Goal: Check status

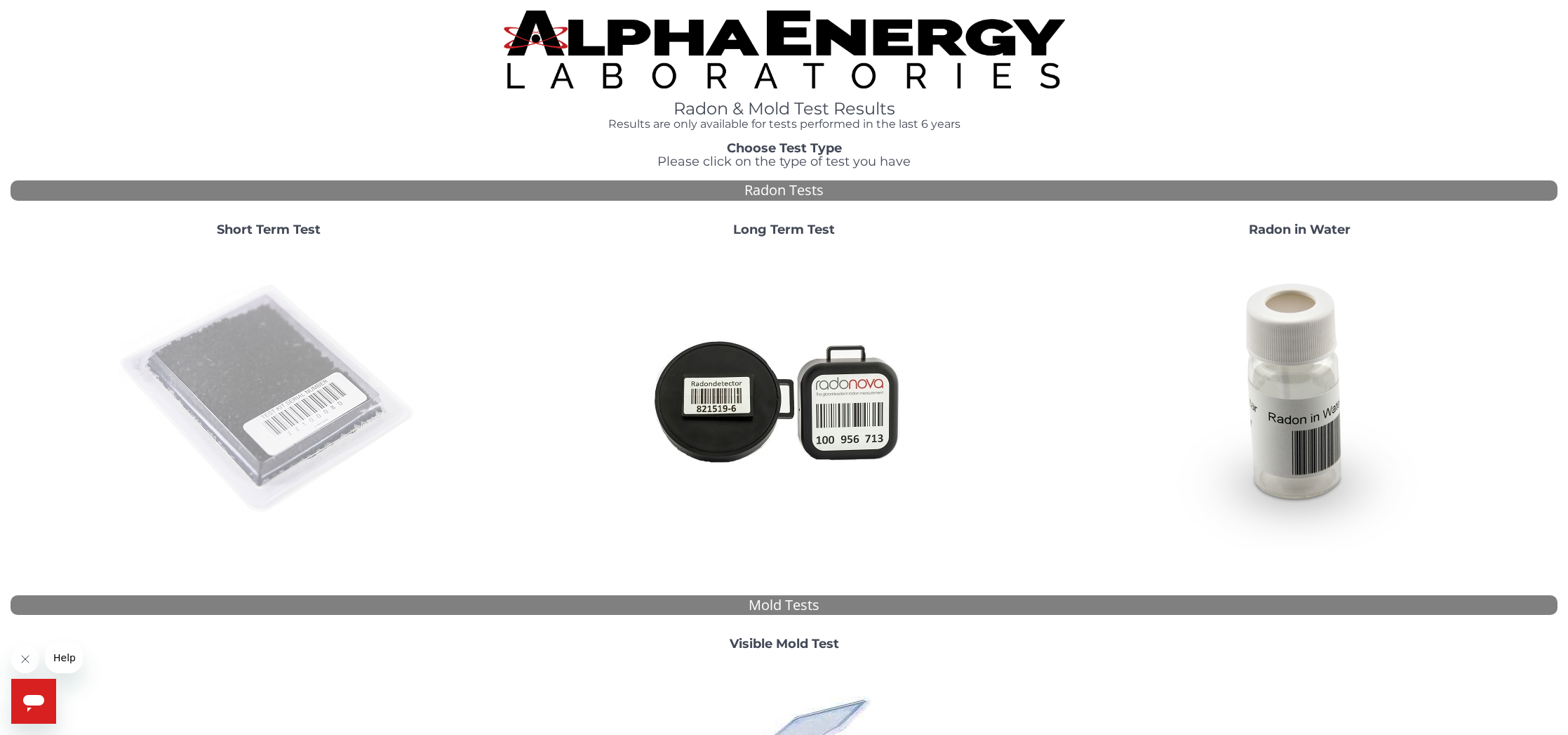
click at [263, 354] on img at bounding box center [269, 399] width 302 height 302
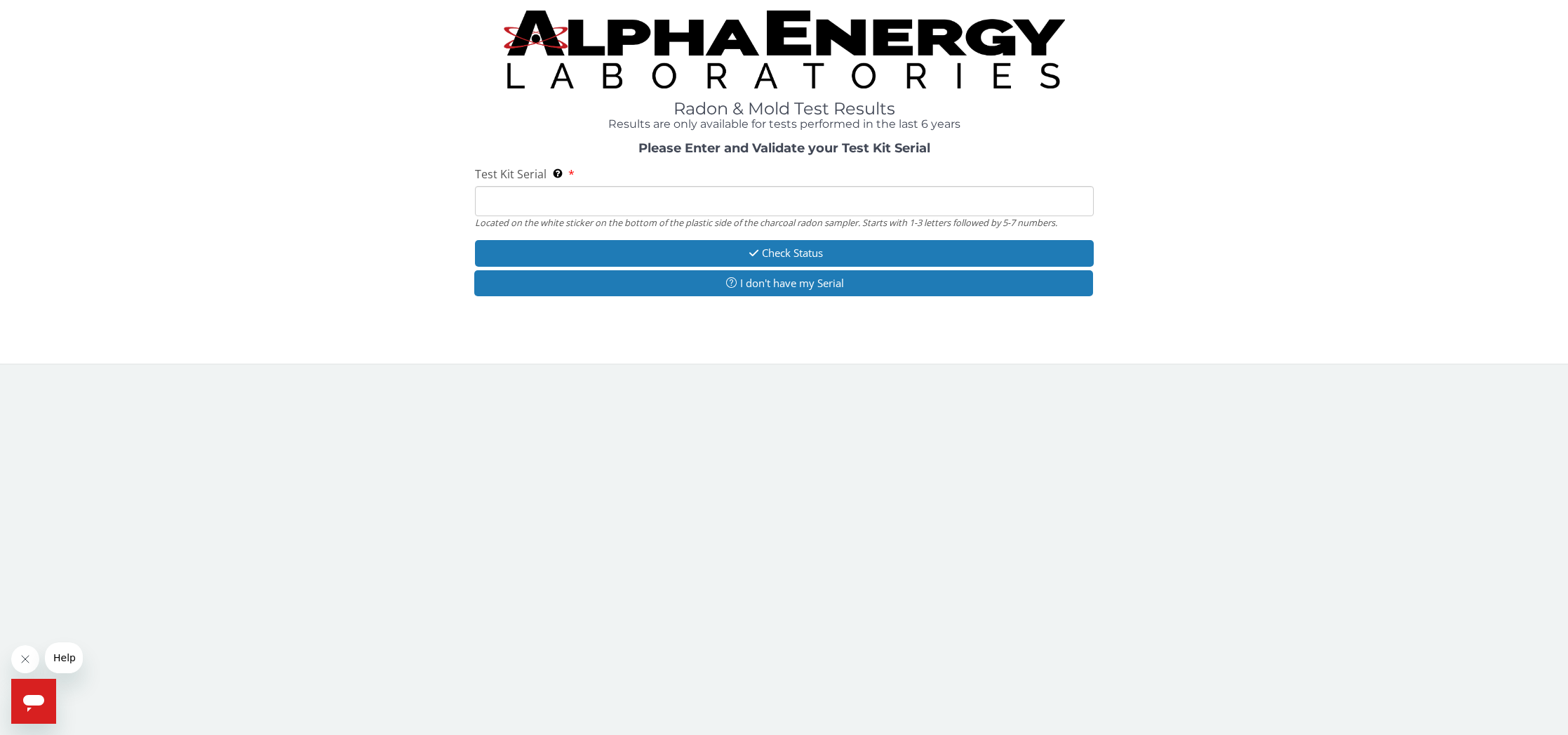
click at [511, 206] on input "Test Kit Serial Located on the white sticker on the bottom of the plastic side …" at bounding box center [784, 201] width 619 height 31
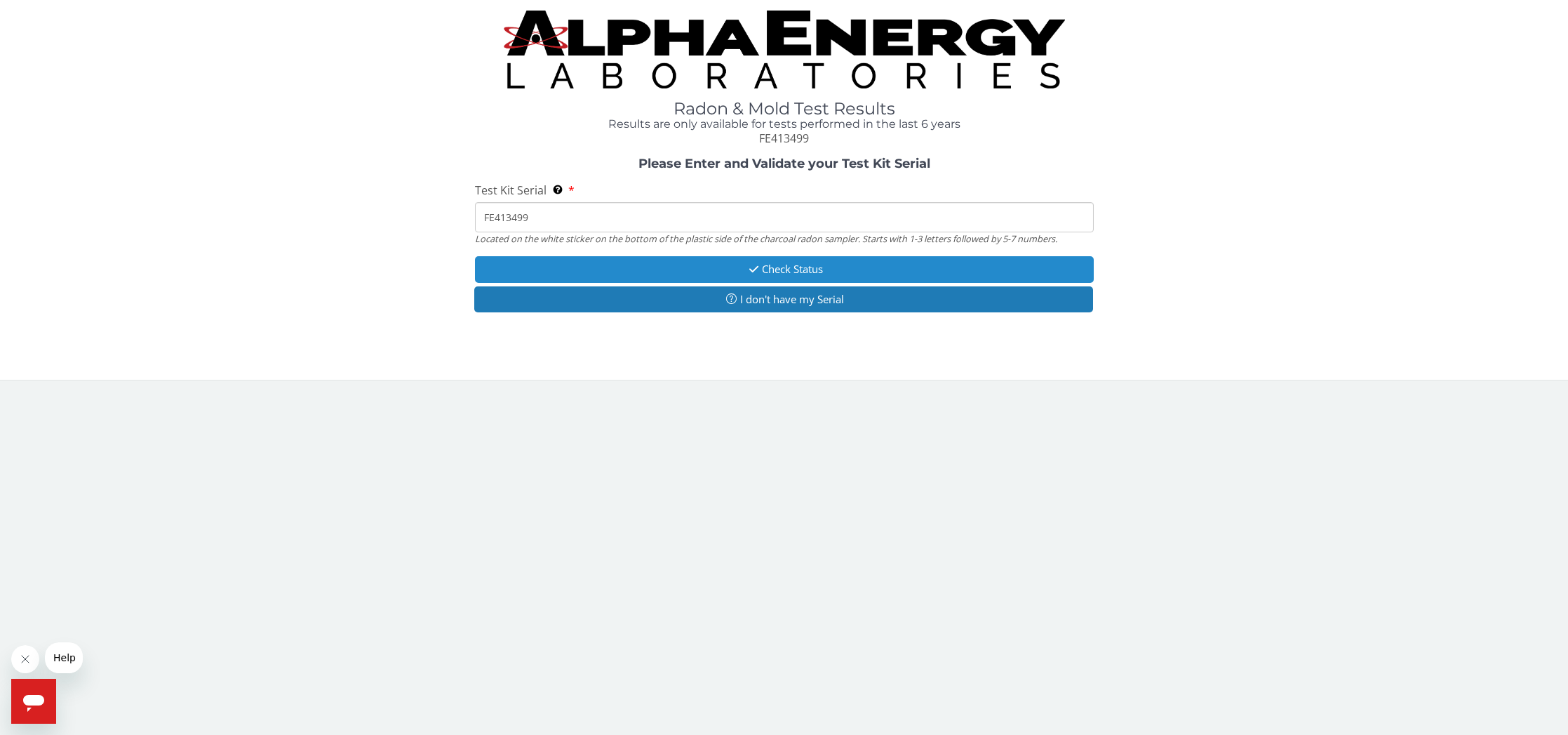
type input "FE413499"
click at [738, 263] on button "Check Status" at bounding box center [784, 268] width 619 height 26
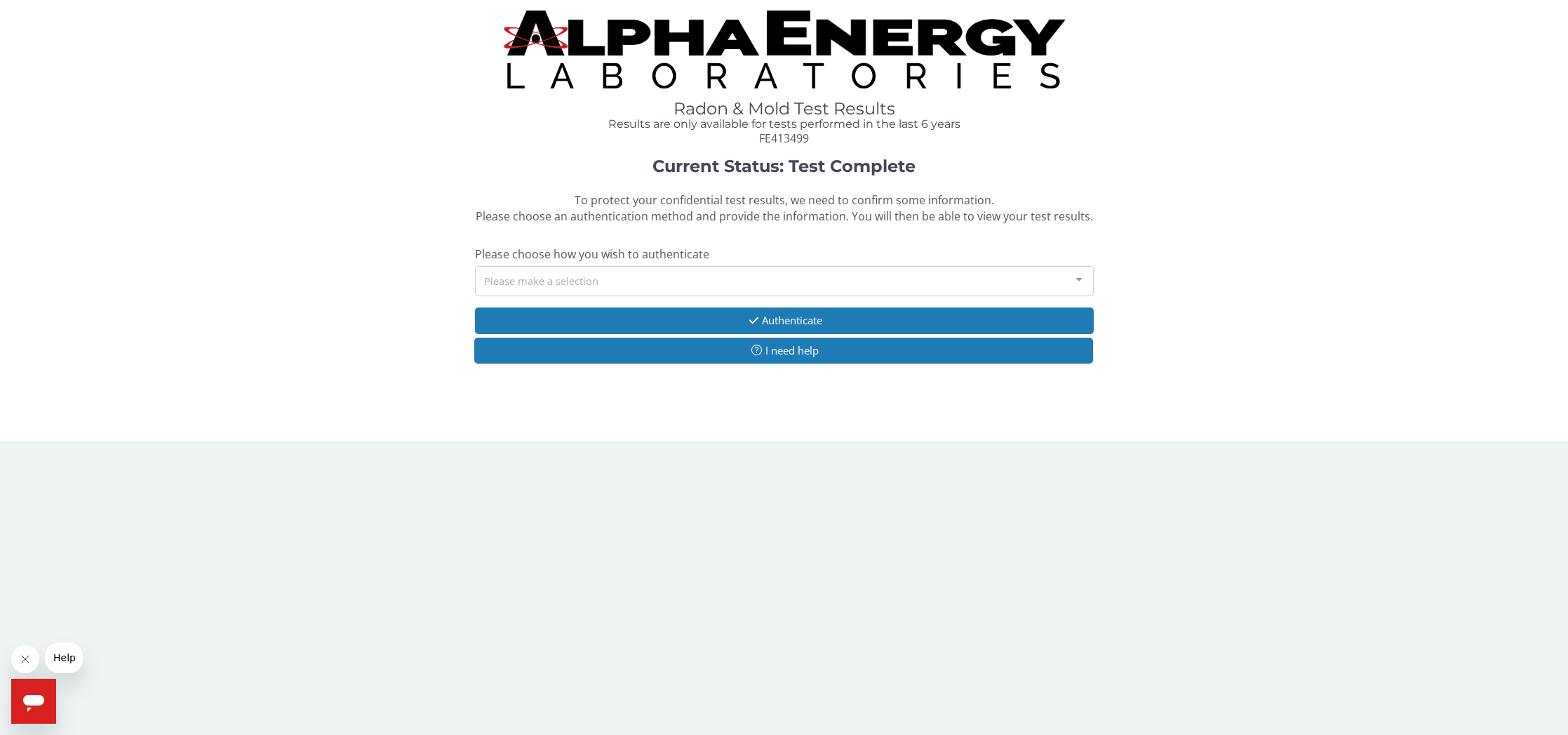
click at [715, 270] on div "Please make a selection" at bounding box center [784, 282] width 619 height 31
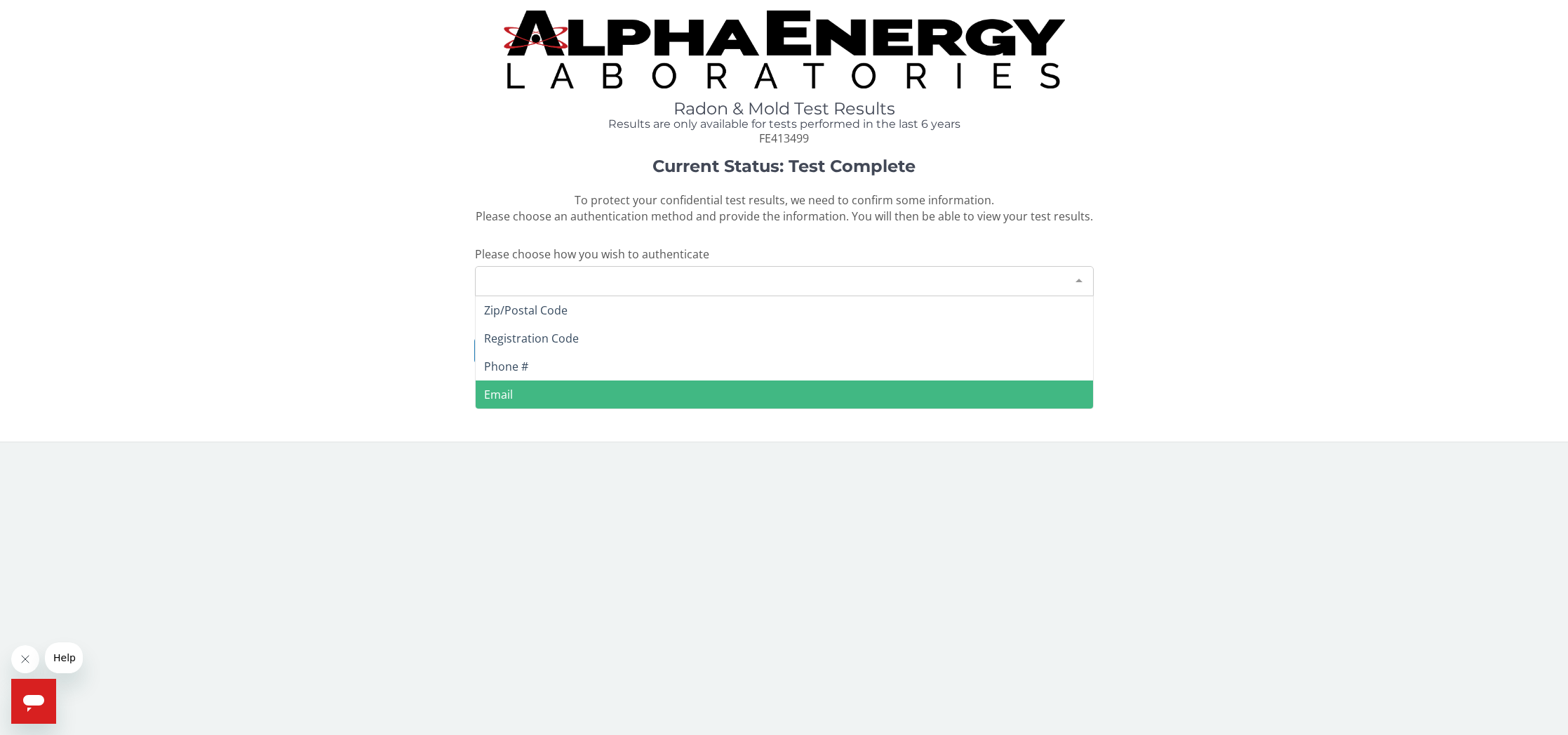
click at [539, 384] on span "Email" at bounding box center [784, 394] width 617 height 28
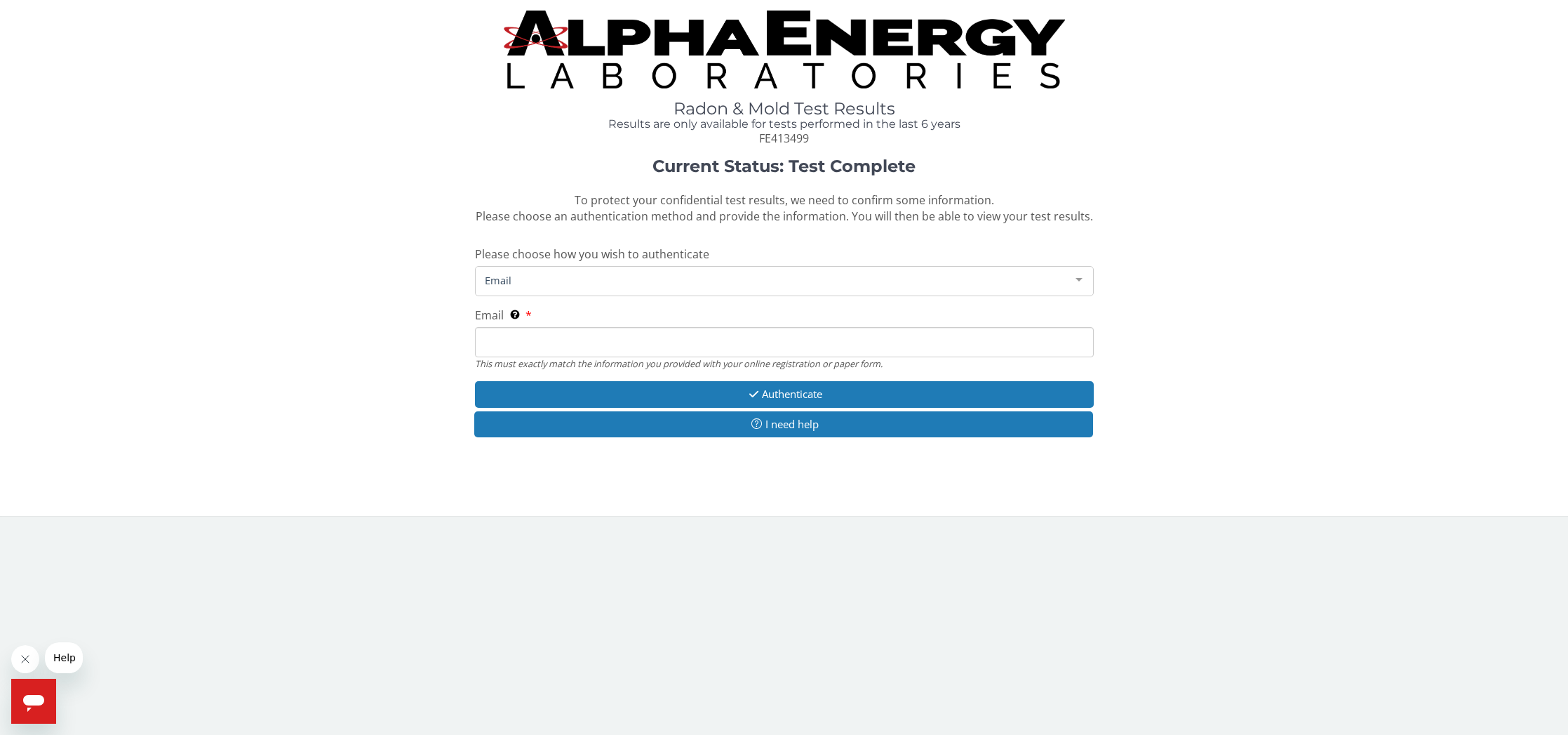
click at [546, 273] on span "Email" at bounding box center [773, 280] width 584 height 15
click at [521, 338] on input "Email This must exactly match the information you provided with your online reg…" at bounding box center [784, 343] width 619 height 31
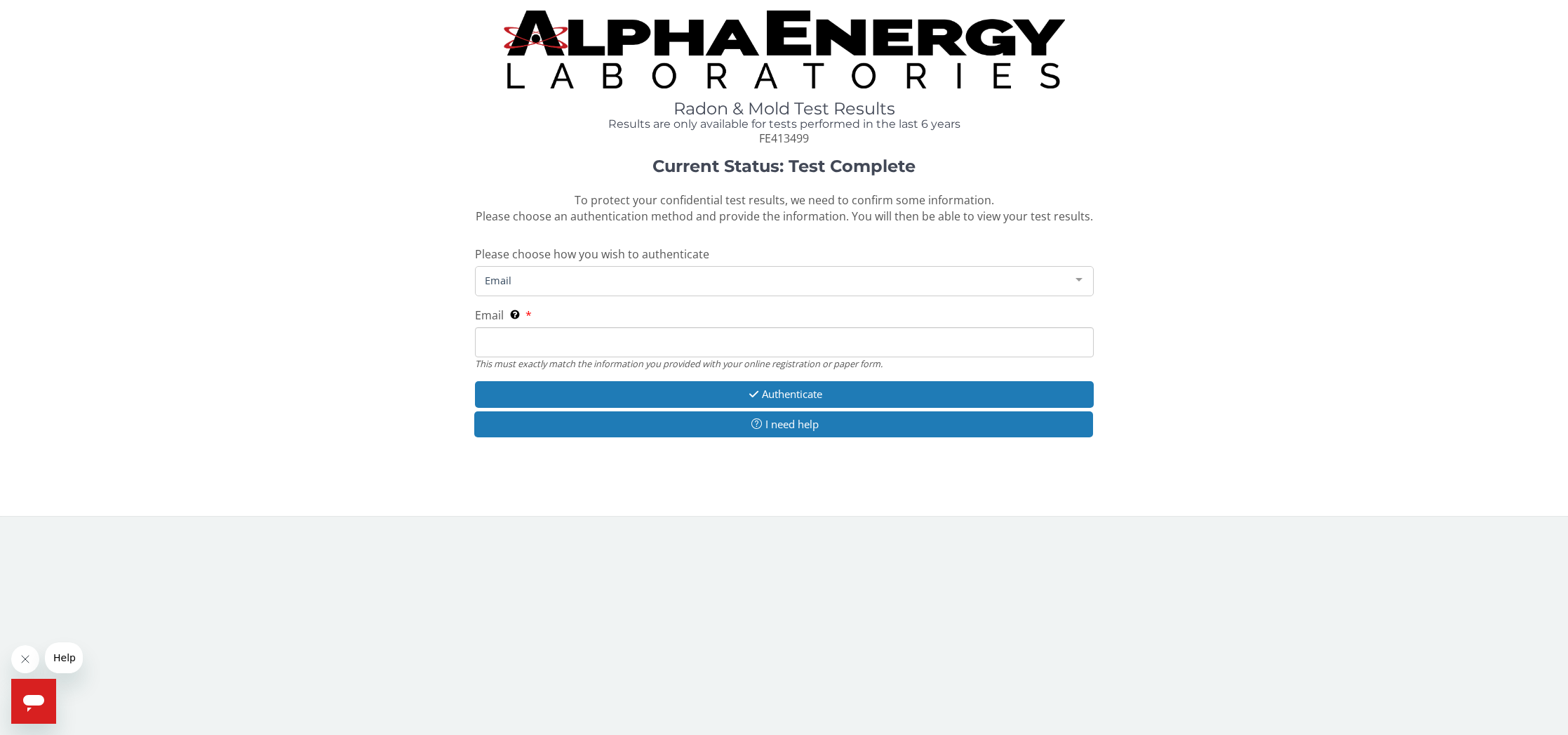
type input "[EMAIL_ADDRESS][DOMAIN_NAME]"
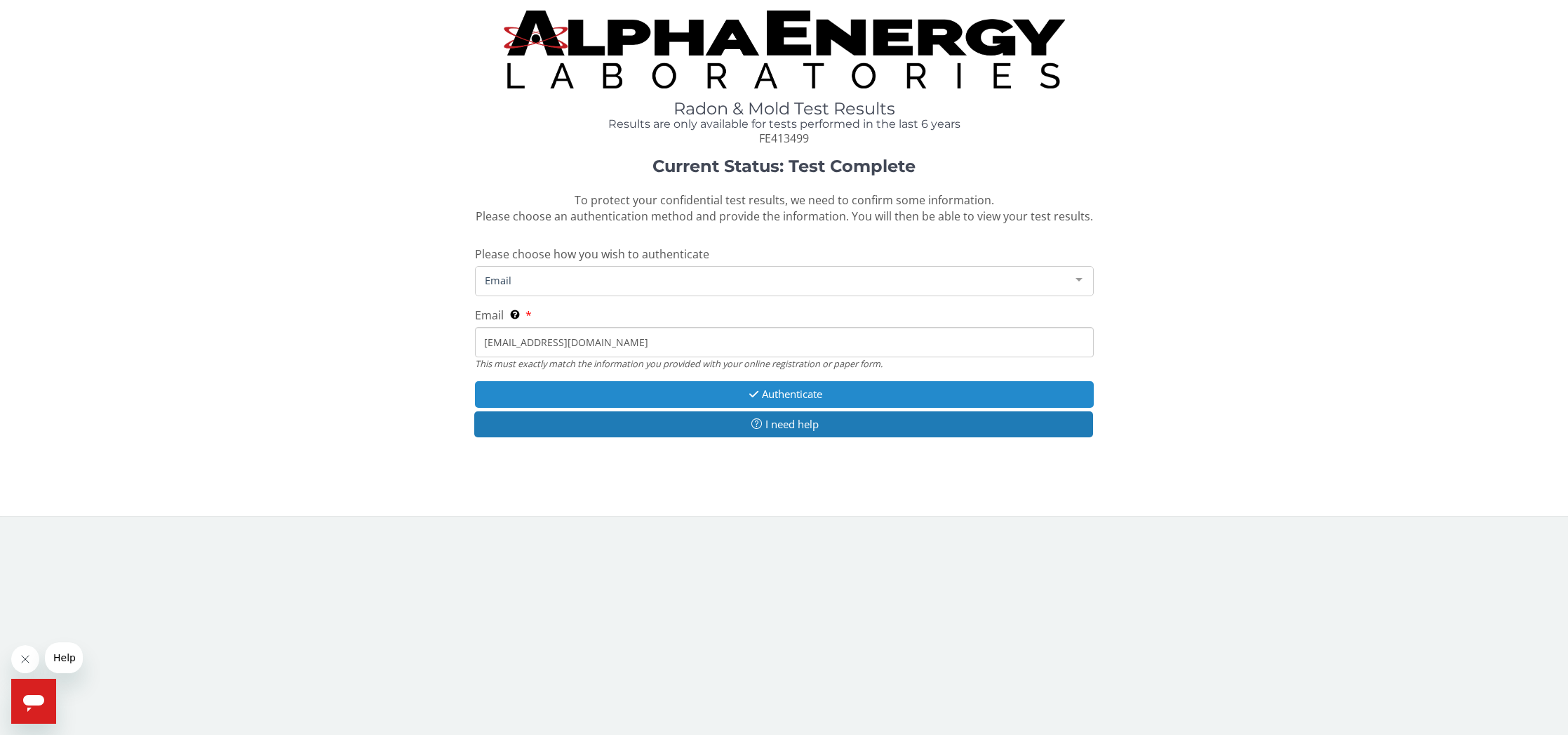
click at [596, 389] on button "Authenticate" at bounding box center [784, 393] width 619 height 26
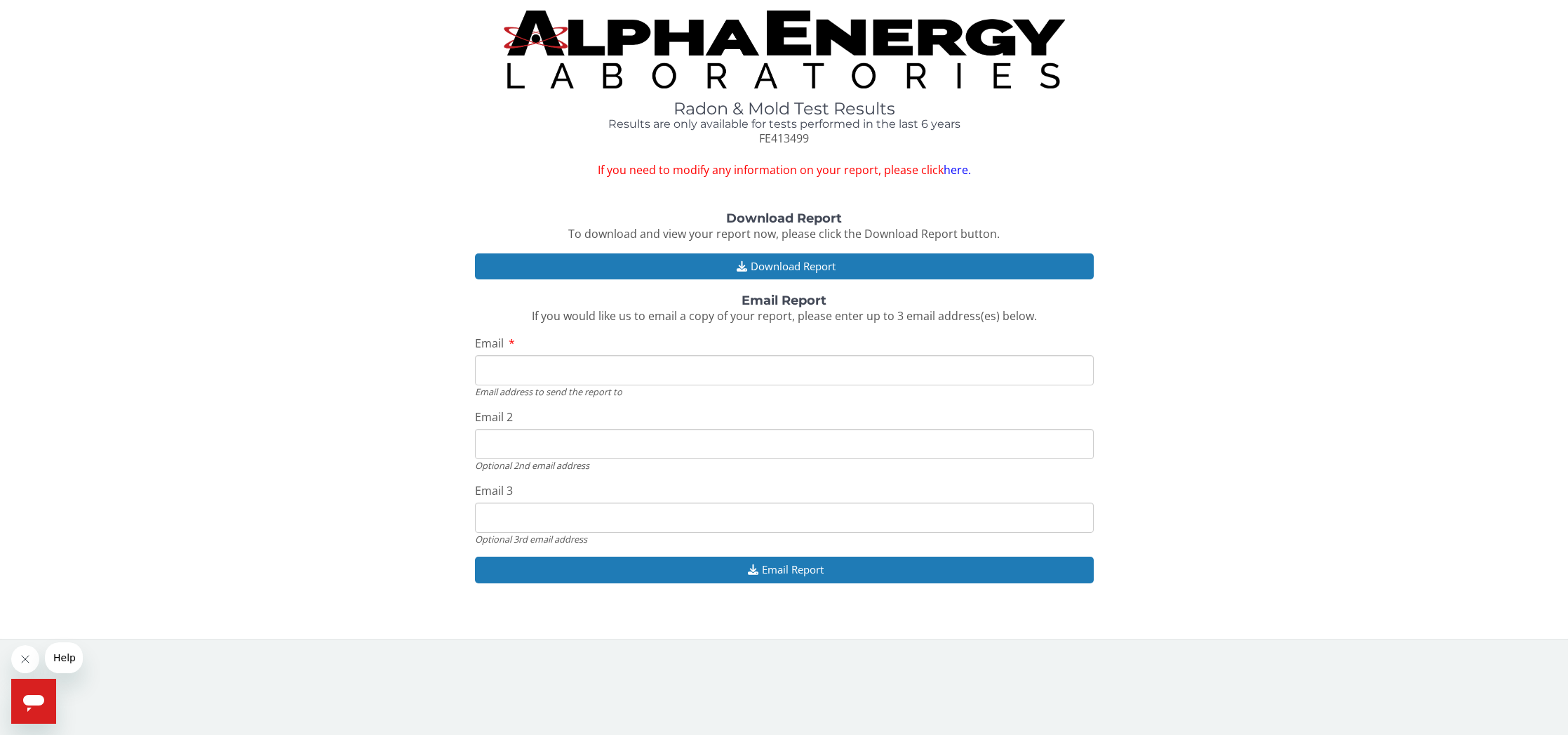
click at [958, 168] on link "here." at bounding box center [957, 170] width 28 height 15
